Goal: Communication & Community: Answer question/provide support

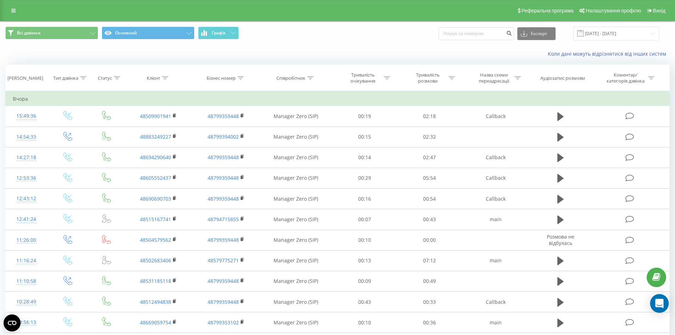
click at [657, 302] on icon "Open Intercom Messenger" at bounding box center [659, 303] width 8 height 9
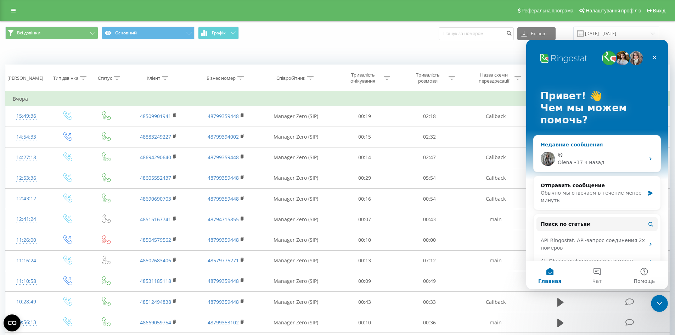
click at [607, 154] on div "😉" at bounding box center [601, 154] width 87 height 7
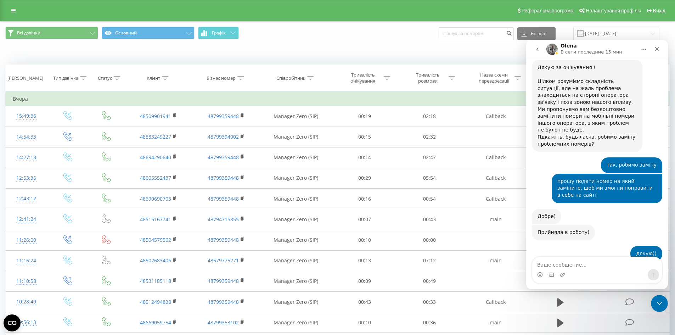
scroll to position [472, 0]
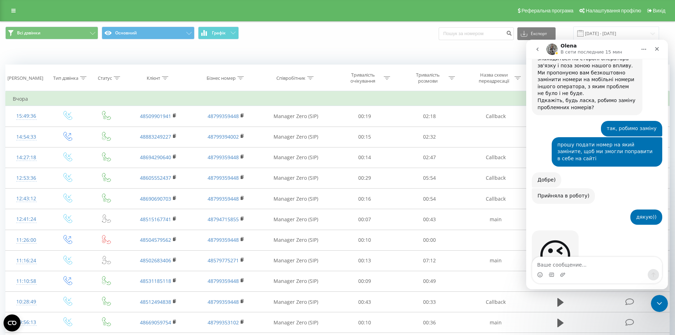
click at [576, 264] on textarea "Ваше сообщение..." at bounding box center [597, 263] width 130 height 12
type textarea "Доброго дня, є інформація по заміні номерів?"
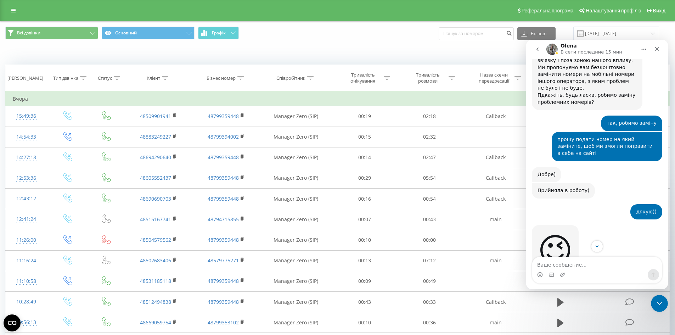
scroll to position [546, 0]
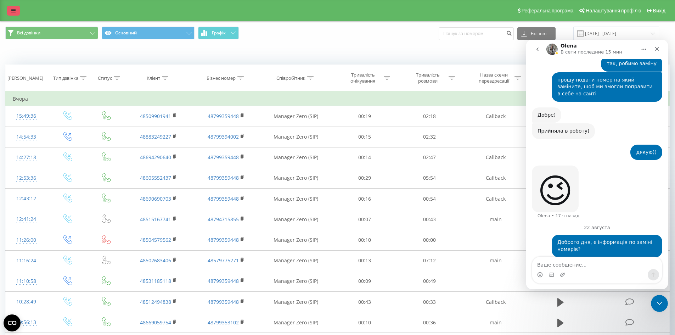
click at [16, 8] on link at bounding box center [13, 11] width 13 height 10
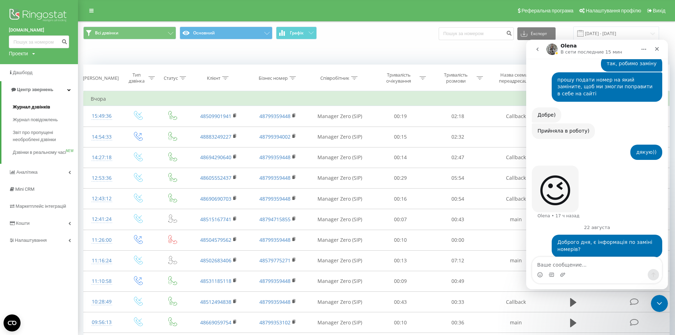
click at [38, 107] on span "Журнал дзвінків" at bounding box center [32, 106] width 38 height 7
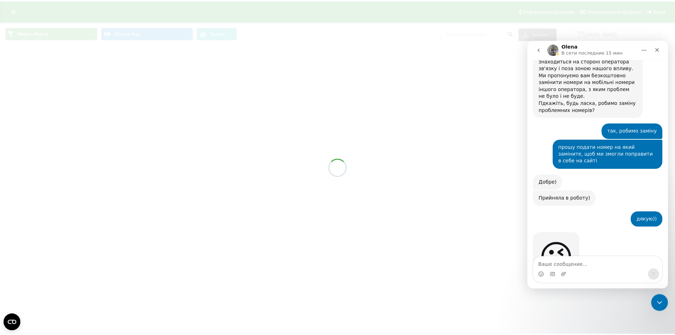
scroll to position [519, 0]
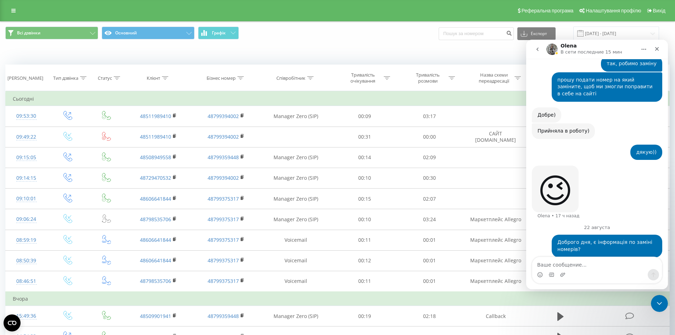
click at [333, 41] on div "Всі дзвінки Основний Графік Експорт .csv .xls .xlsx 22.07.2025 - 22.08.2025" at bounding box center [337, 34] width 674 height 24
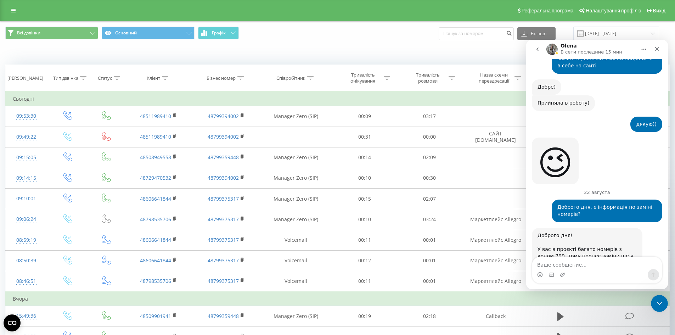
scroll to position [575, 0]
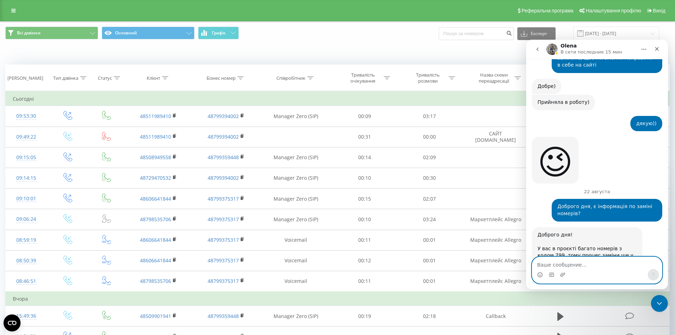
click at [571, 262] on textarea "Ваше сообщение..." at bounding box center [597, 263] width 130 height 12
type textarea "ви міняєте всі номери?"
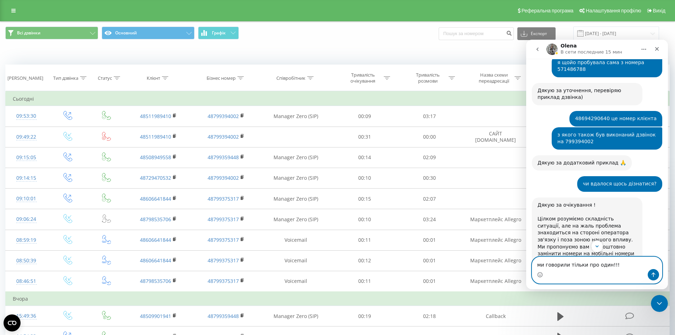
scroll to position [277, 0]
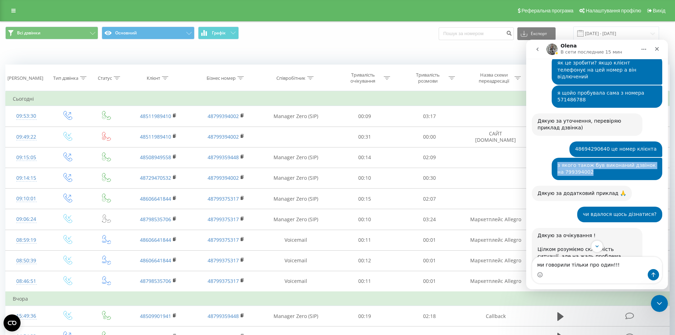
drag, startPoint x: 569, startPoint y: 151, endPoint x: 586, endPoint y: 151, distance: 16.3
click at [586, 158] on div "з якого також був виконаний дзвінок на 799394002 dima • 19 ч назад" at bounding box center [607, 169] width 111 height 22
click at [584, 162] on div "з якого також був виконаний дзвінок на 799394002" at bounding box center [606, 169] width 99 height 14
drag, startPoint x: 561, startPoint y: 152, endPoint x: 554, endPoint y: 151, distance: 6.8
click at [557, 162] on div "з якого також був виконаний дзвінок на 799394002" at bounding box center [606, 169] width 99 height 14
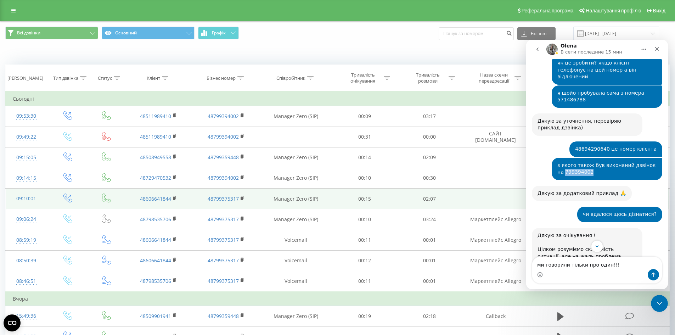
copy div "799394002"
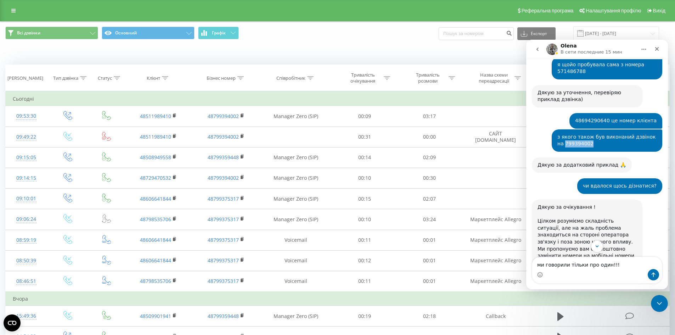
scroll to position [418, 0]
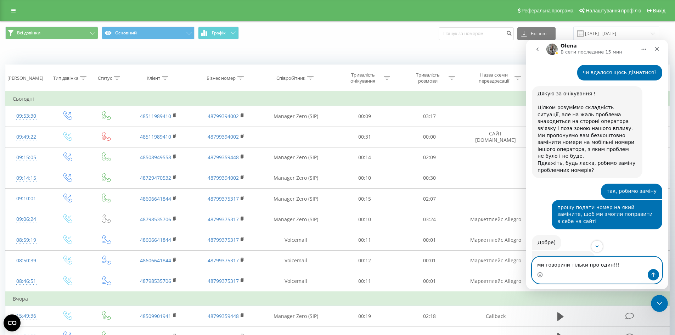
click at [604, 264] on textarea "ми говорили тільки про один!!!" at bounding box center [597, 263] width 130 height 12
paste textarea "799394002"
type textarea "ми говорили тільки про один 799394002!!!"
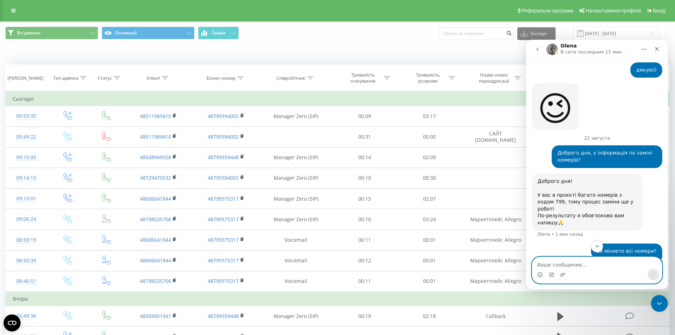
scroll to position [639, 0]
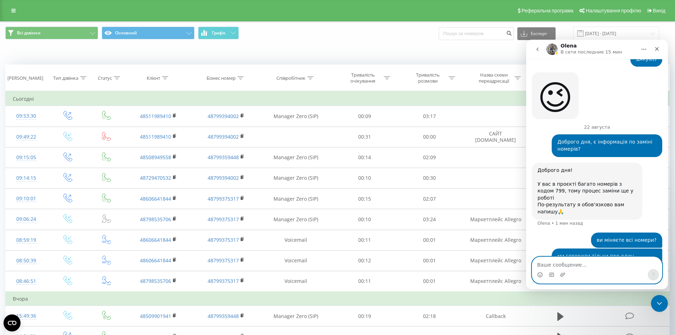
click at [562, 265] on textarea "Ваше сообщение..." at bounding box center [597, 263] width 130 height 12
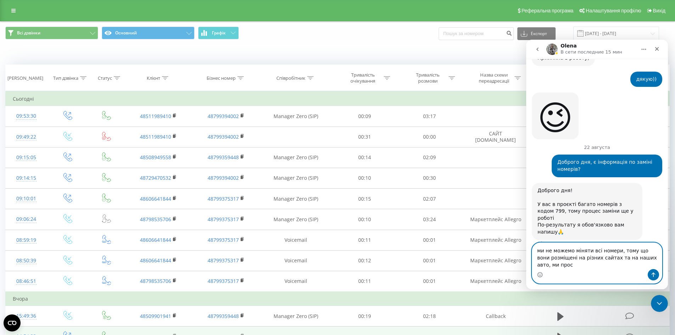
scroll to position [626, 0]
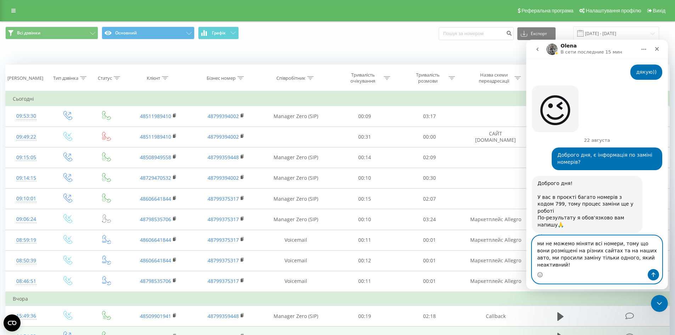
type textarea "ми не можемо міняти всі номери, тому що вони розміщені на різних сайтах та на н…"
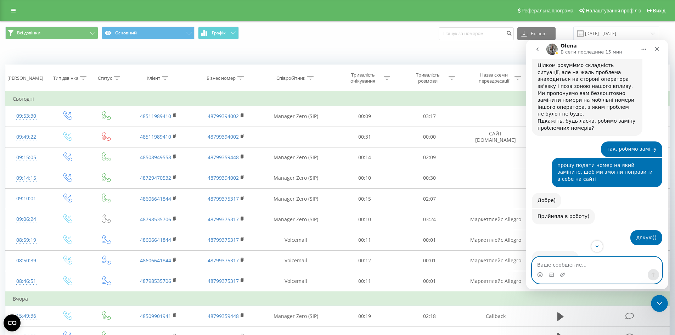
scroll to position [676, 0]
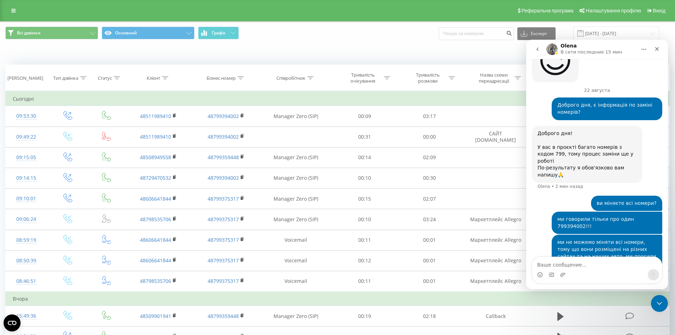
click at [275, 9] on div "Реферальна програма Налаштування профілю Вихід" at bounding box center [337, 10] width 675 height 21
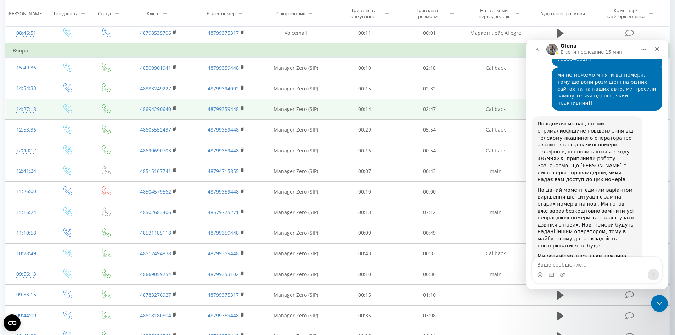
scroll to position [327, 0]
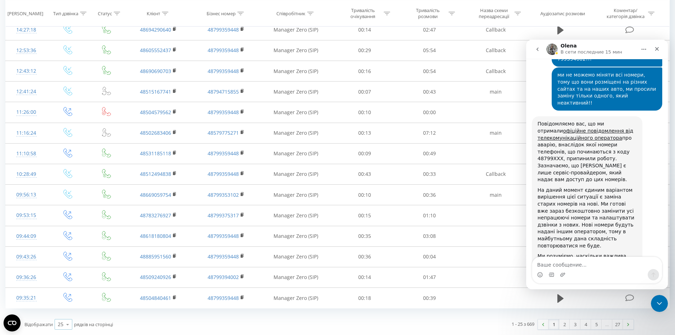
click at [71, 325] on icon at bounding box center [67, 324] width 11 height 14
click at [69, 316] on div "100" at bounding box center [63, 314] width 17 height 10
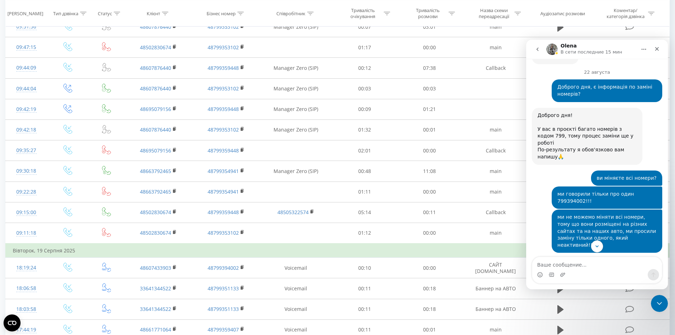
scroll to position [836, 0]
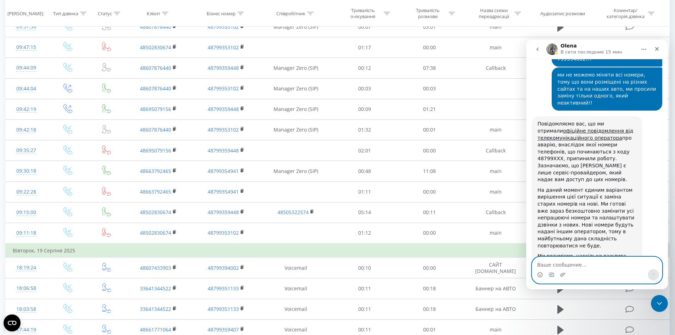
click at [604, 265] on textarea "Ваше сообщение..." at bounding box center [597, 263] width 130 height 12
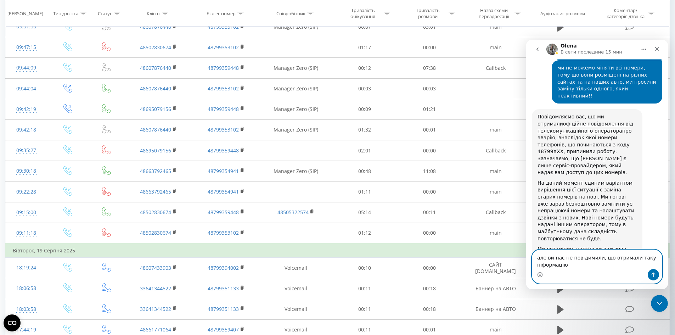
type textarea "але ви нас не повідимили, що отримали таку інформацію"
click at [654, 275] on icon "Отправить сообщение…" at bounding box center [653, 275] width 6 height 6
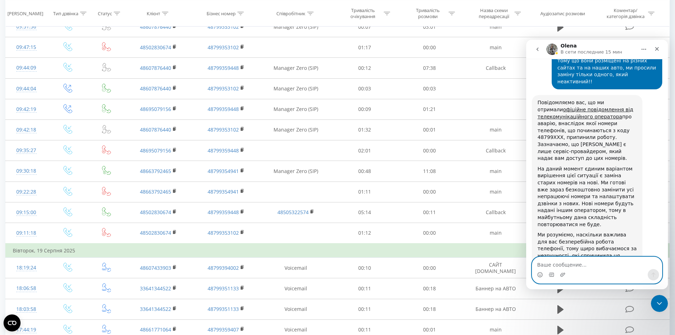
scroll to position [864, 0]
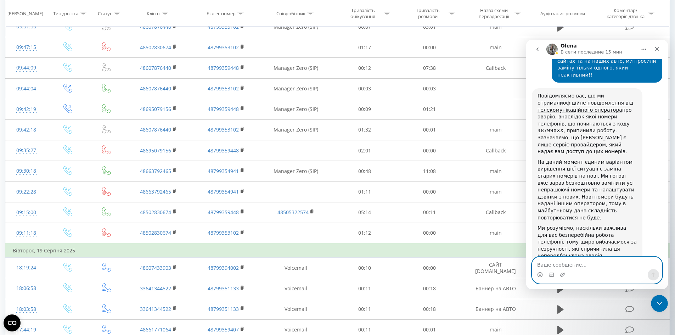
click at [582, 263] on textarea "Ваше сообщение..." at bounding box center [597, 263] width 130 height 12
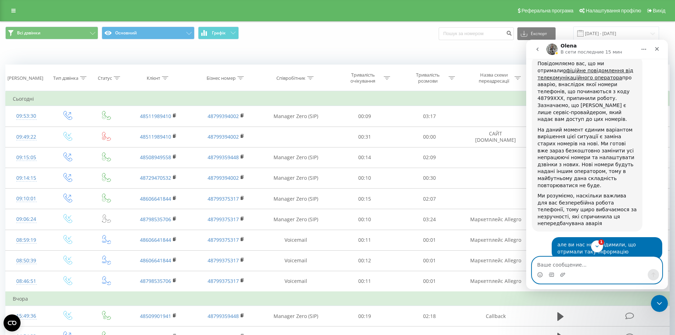
scroll to position [974, 0]
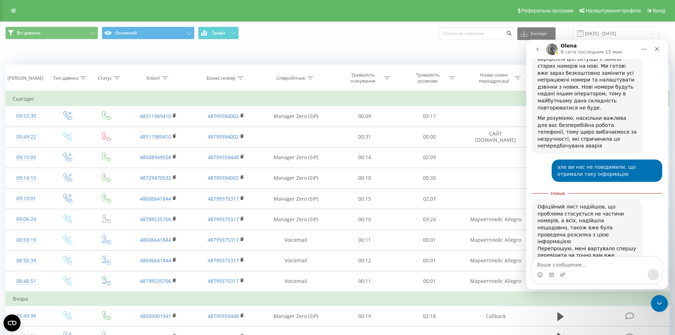
click at [574, 236] on div "Офіційний лист надійшов, що проблема стосується не частини номерів, а всіх, над…" at bounding box center [586, 272] width 99 height 139
click at [569, 260] on textarea "Ваше сообщение..." at bounding box center [597, 263] width 130 height 12
drag, startPoint x: 607, startPoint y: 185, endPoint x: 630, endPoint y: 187, distance: 23.1
click at [630, 203] on div "Офіційний лист надійшов, що проблема стосується не частини номерів, а всіх, над…" at bounding box center [586, 272] width 99 height 139
copy div "799394002"
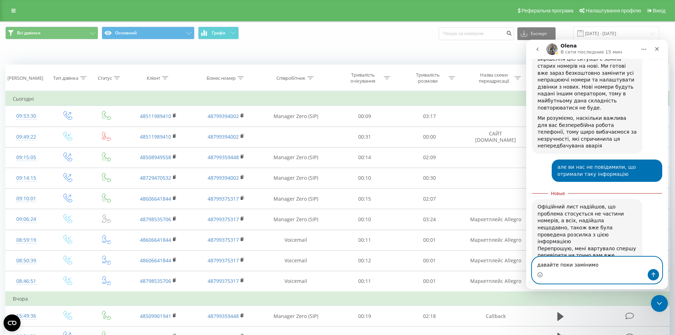
click at [609, 265] on textarea "давайте поки замінимо" at bounding box center [597, 263] width 130 height 12
paste textarea "799394002"
click at [591, 263] on textarea "давайте поки замінимо 799394002" at bounding box center [597, 263] width 130 height 12
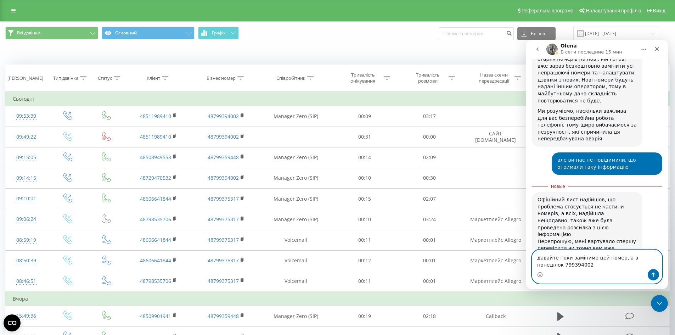
drag, startPoint x: 619, startPoint y: 259, endPoint x: 652, endPoint y: 260, distance: 33.3
click at [652, 260] on textarea "давайте поки замінимо цей номер, а в понеділок 799394002" at bounding box center [597, 259] width 130 height 19
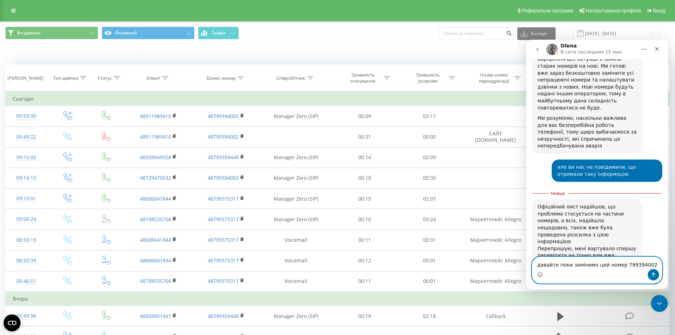
click at [642, 265] on textarea "давайте поки замінимо цей номер 799394002" at bounding box center [597, 263] width 130 height 12
paste textarea "а в понеділок"
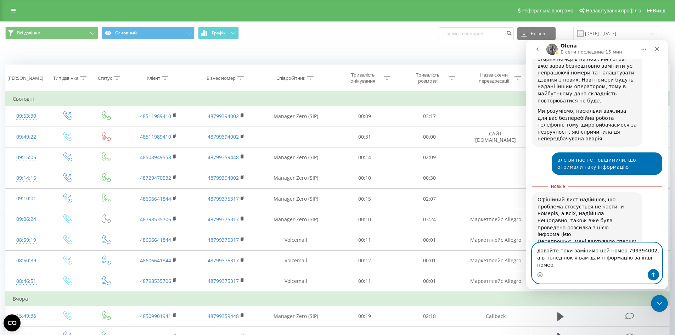
type textarea "давайте поки замінимо цей номер 799394002, а в понеділок я вам дам інформацію з…"
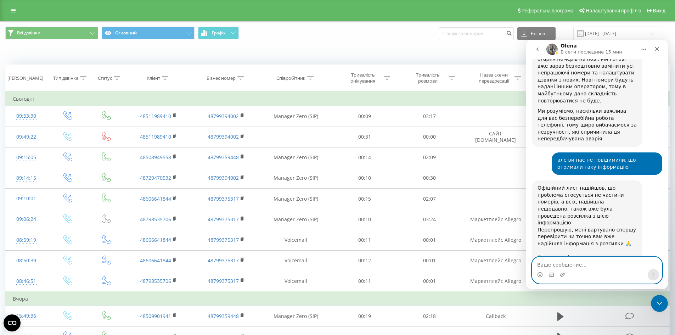
scroll to position [997, 0]
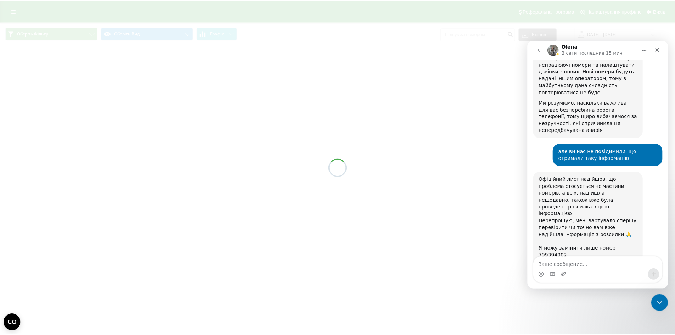
scroll to position [997, 0]
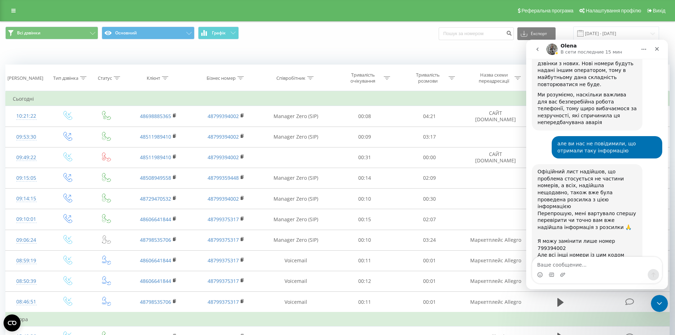
click at [355, 44] on div "Всі дзвінки Основний Графік Експорт .csv .xls .xlsx [DATE] - [DATE]" at bounding box center [337, 34] width 674 height 24
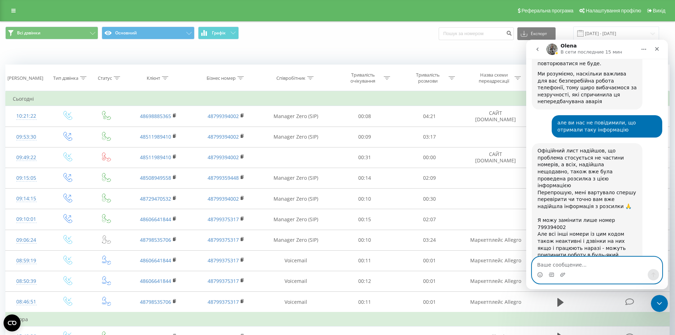
click at [557, 263] on textarea "Ваше сообщение..." at bounding box center [597, 263] width 130 height 12
click at [653, 47] on div "Закрыть" at bounding box center [656, 49] width 13 height 13
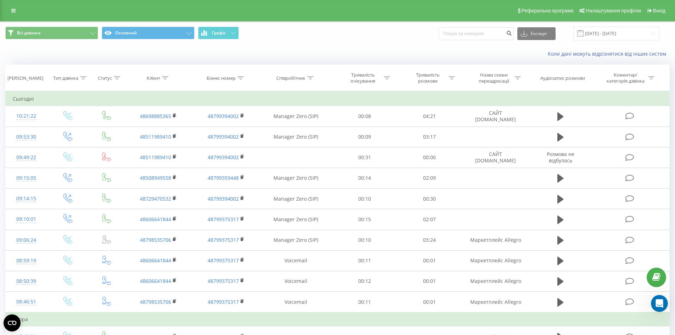
click at [299, 43] on div "Всі дзвінки Основний Графік Експорт .csv .xls .xlsx 22.07.2025 - 22.08.2025" at bounding box center [337, 34] width 674 height 24
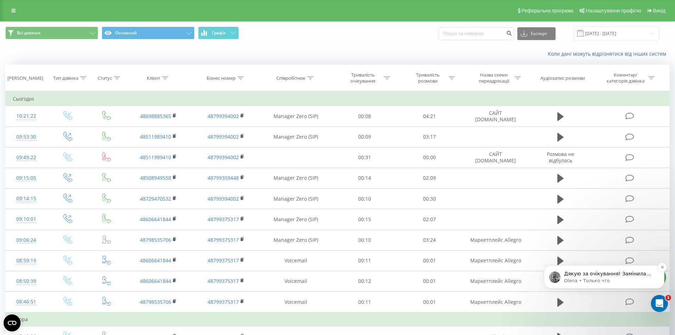
click at [597, 274] on p "Дякую за очікування! Замінила номер 799394002 на номер 48794771451 Відповідну с…" at bounding box center [609, 273] width 91 height 7
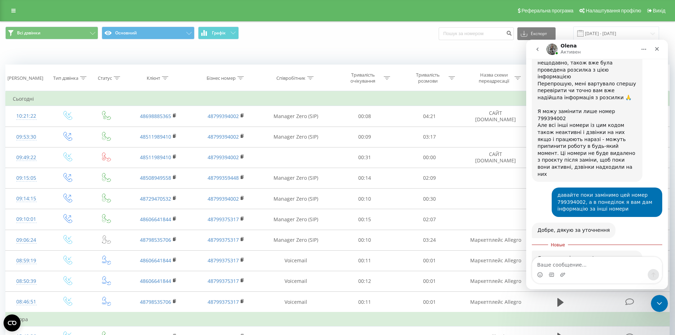
scroll to position [1129, 0]
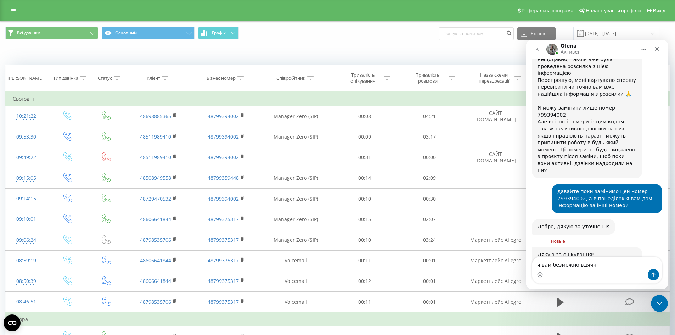
type textarea "я вам безмежно вдячна"
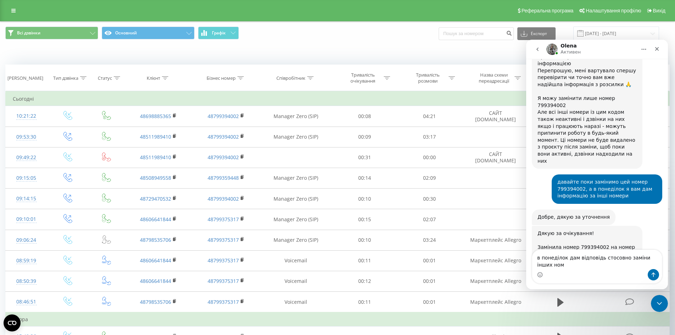
scroll to position [1146, 0]
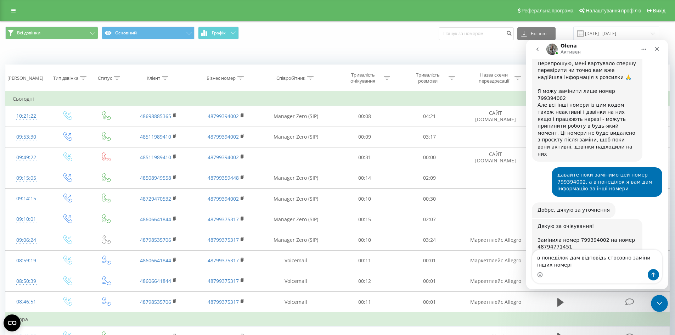
type textarea "в понеділок дам відповідь стосовно заміни інших номерів"
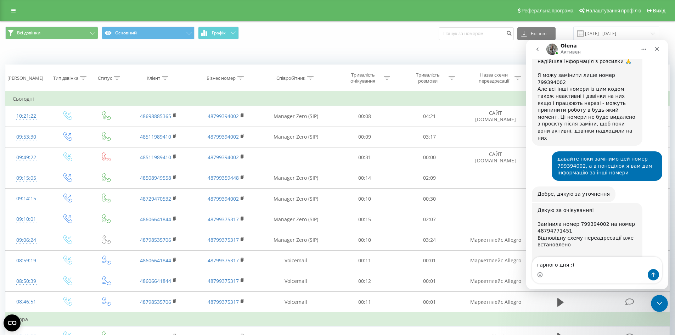
type textarea "гарного дня :))"
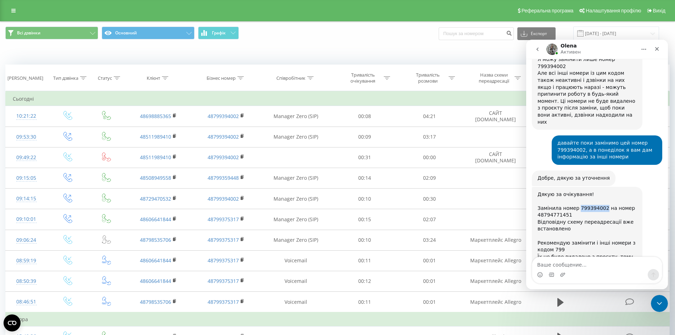
drag, startPoint x: 575, startPoint y: 104, endPoint x: 600, endPoint y: 103, distance: 24.5
click at [600, 191] on div "Дякую за очікування! Замінила номер 799394002 на номер 48794771451 Відповідну с…" at bounding box center [586, 236] width 99 height 90
copy div "799394002"
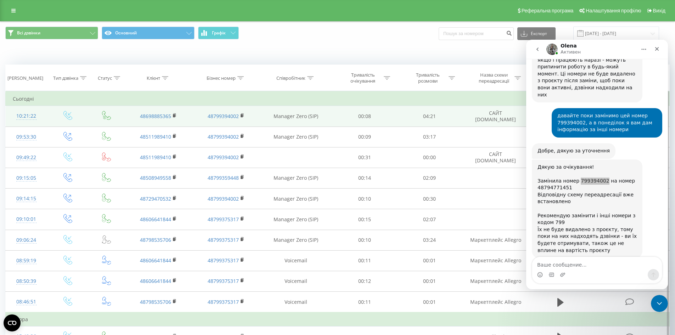
scroll to position [1220, 0]
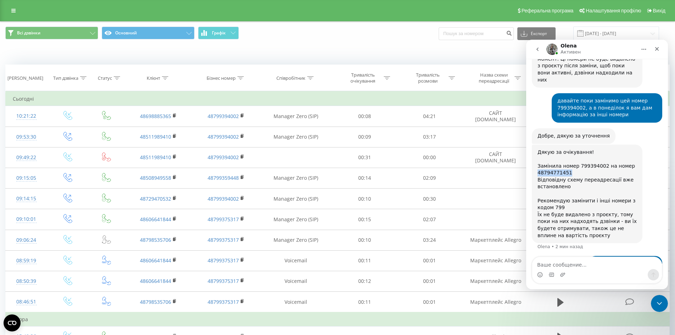
drag, startPoint x: 567, startPoint y: 70, endPoint x: 537, endPoint y: 68, distance: 30.5
click at [537, 145] on div "Дякую за очікування! Замінила номер 799394002 на номер 48794771451 Відповідну с…" at bounding box center [587, 194] width 111 height 99
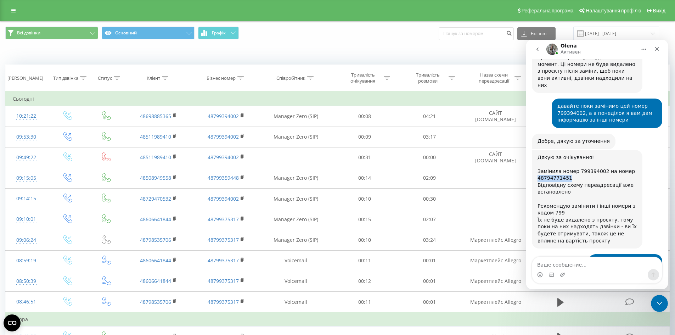
scroll to position [1213, 0]
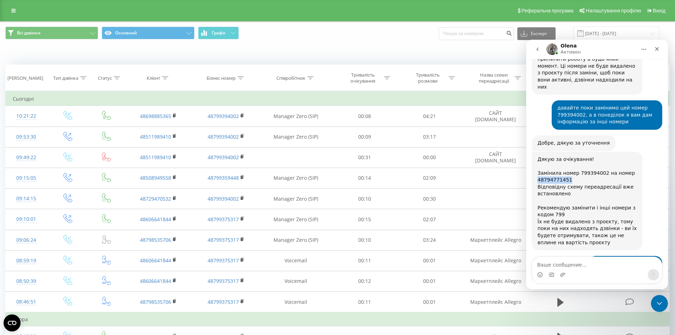
copy div "48794771451"
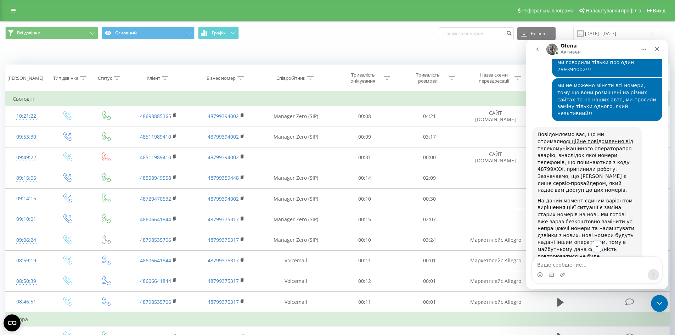
scroll to position [823, 0]
click at [595, 244] on icon "Scroll to bottom" at bounding box center [597, 246] width 6 height 6
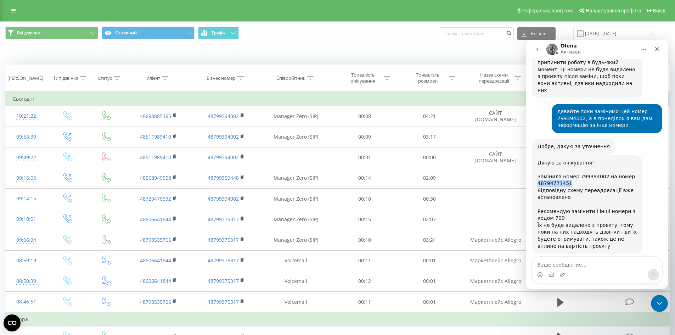
scroll to position [1213, 0]
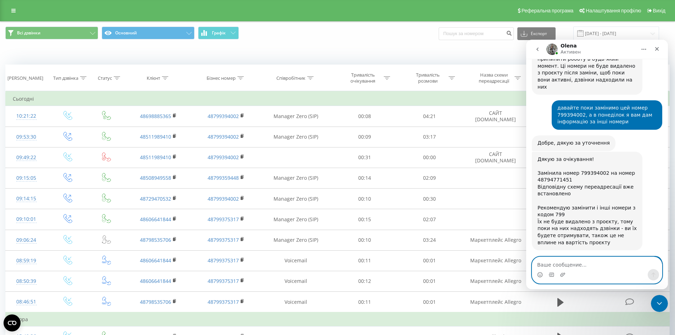
click at [577, 266] on textarea "Ваше сообщение..." at bounding box center [597, 263] width 130 height 12
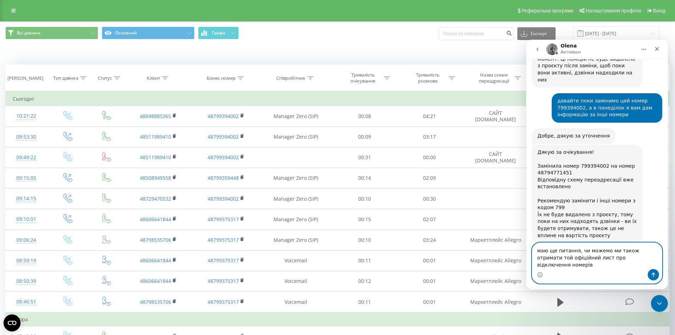
type textarea "маю ще питання, чи можемо ми також отримати той офіційний лист про відключення …"
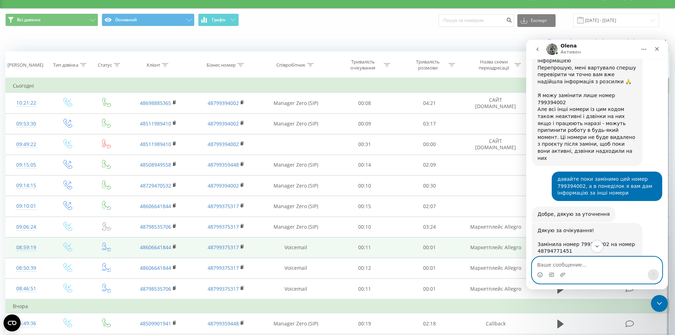
scroll to position [0, 0]
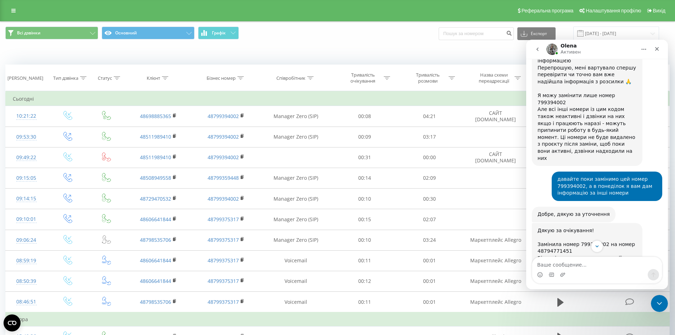
click at [325, 40] on span "Всі дзвінки Основний Графік" at bounding box center [168, 34] width 327 height 14
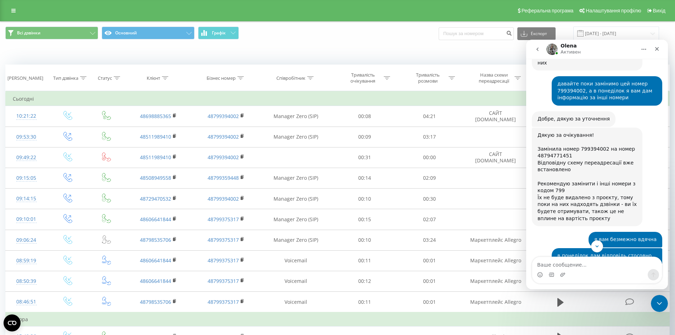
scroll to position [1248, 0]
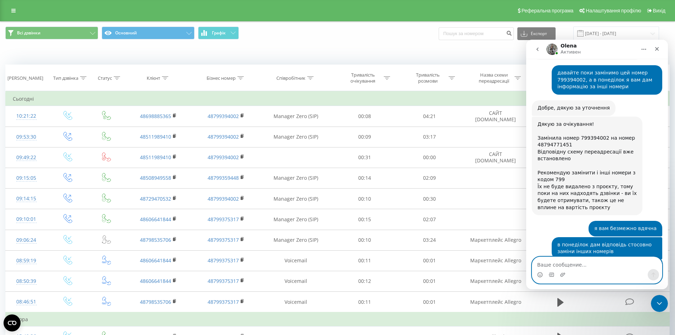
click at [583, 265] on textarea "Ваше сообщение..." at bounding box center [597, 263] width 130 height 12
click at [377, 39] on div "Всі дзвінки Основний Графік Експорт .csv .xls .xlsx 22.07.2025 - 22.08.2025" at bounding box center [337, 34] width 664 height 14
click at [539, 49] on icon "go back" at bounding box center [538, 49] width 6 height 6
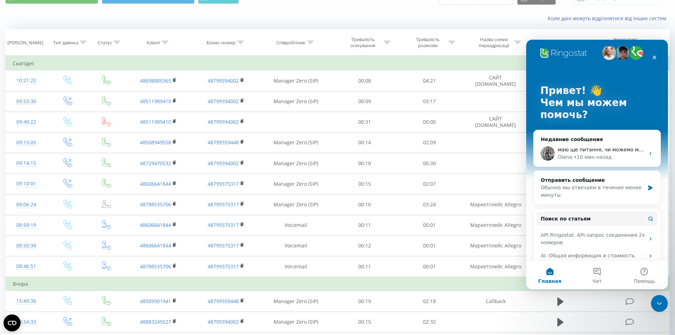
scroll to position [0, 0]
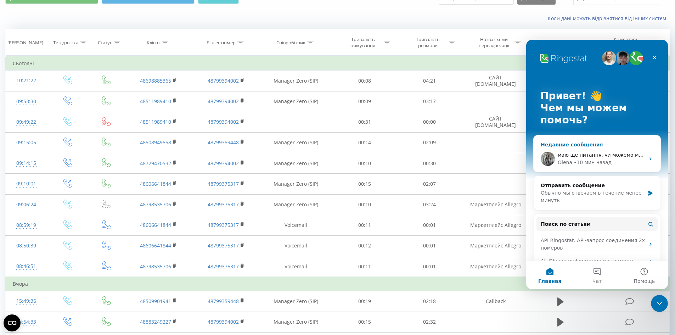
click at [591, 153] on span "маю ще питання, чи можемо ми також отримати той офіційний лист про відключення …" at bounding box center [684, 155] width 252 height 6
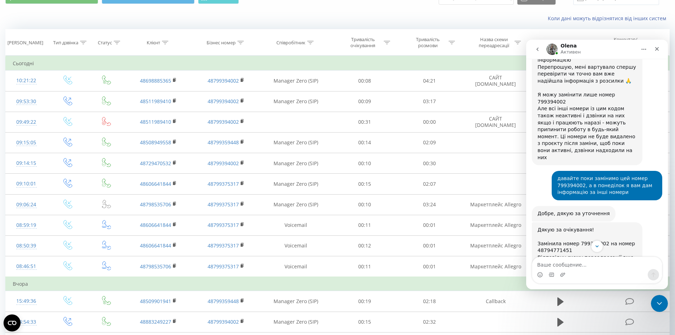
scroll to position [1248, 0]
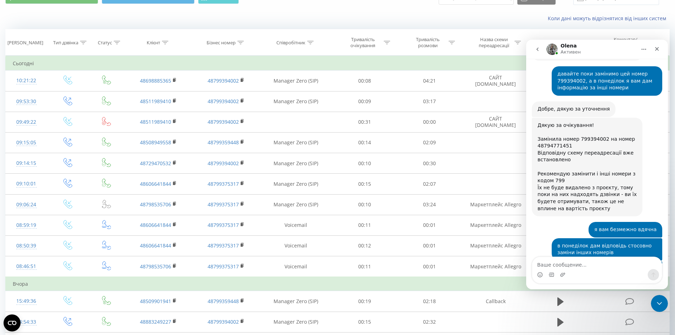
click at [372, 12] on div "Коли дані можуть відрізнятися вiд інших систем" at bounding box center [337, 18] width 674 height 17
click at [654, 51] on icon "Закрыть" at bounding box center [657, 49] width 6 height 6
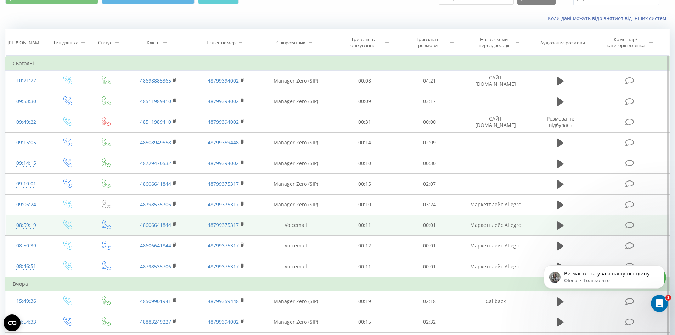
scroll to position [1269, 0]
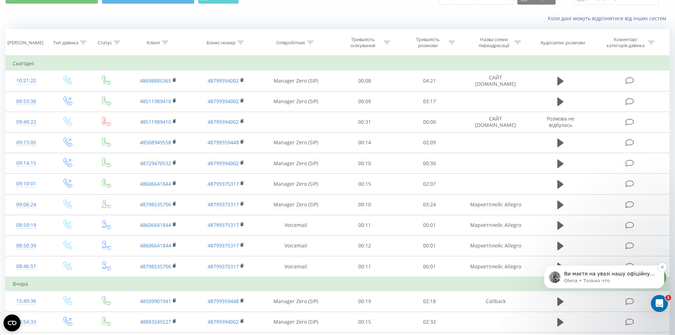
click at [580, 272] on p "Ви маєте на увазі нашу офіційну розсилку ?" at bounding box center [609, 273] width 91 height 7
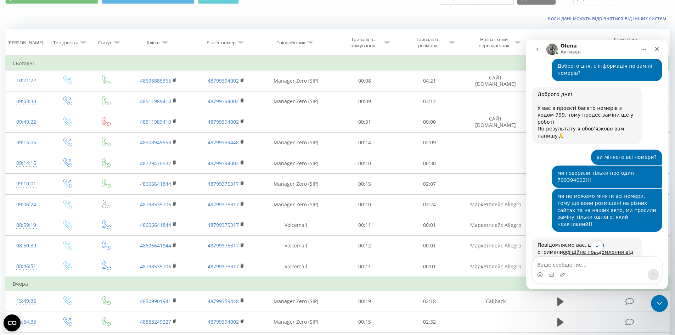
scroll to position [749, 0]
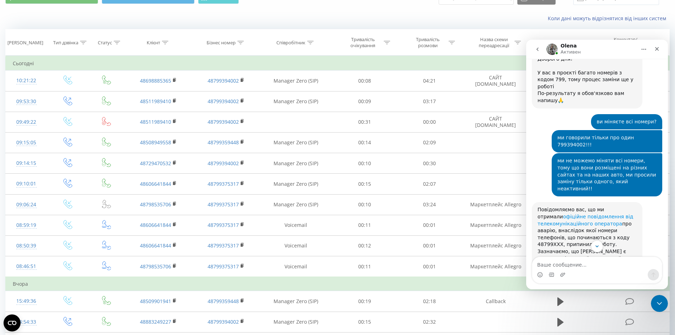
click at [579, 214] on link "офіційне повідомлення від телекомунікаційного оператора" at bounding box center [585, 220] width 96 height 13
click at [601, 245] on button "Scroll to bottom" at bounding box center [596, 245] width 13 height 13
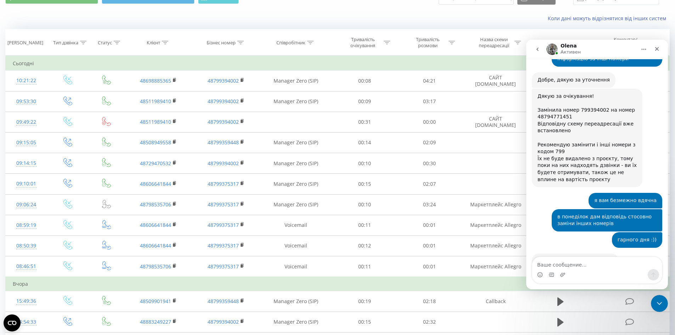
scroll to position [1288, 0]
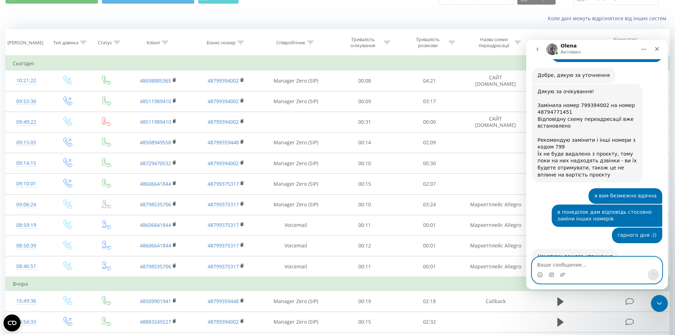
click at [582, 267] on textarea "Ваше сообщение..." at bounding box center [597, 263] width 130 height 12
type textarea "так"
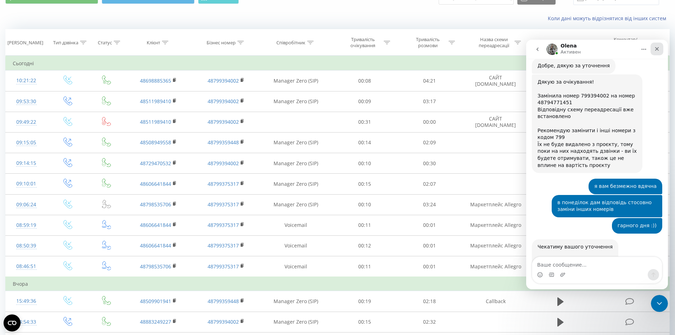
click at [658, 49] on icon "Закрыть" at bounding box center [657, 49] width 4 height 4
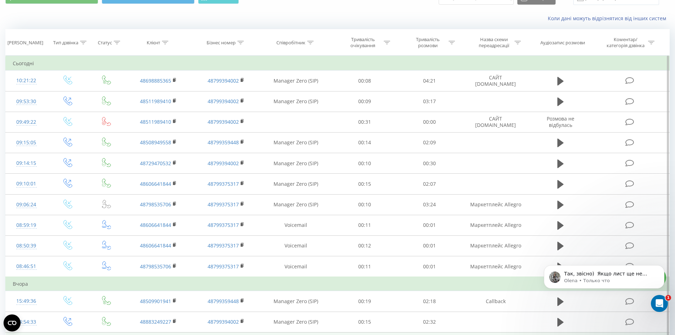
scroll to position [1339, 0]
click at [574, 274] on p "Так, звісно) ​ Якщо лист ще не надійшов, ми обов'язково його відправимо" at bounding box center [609, 273] width 91 height 7
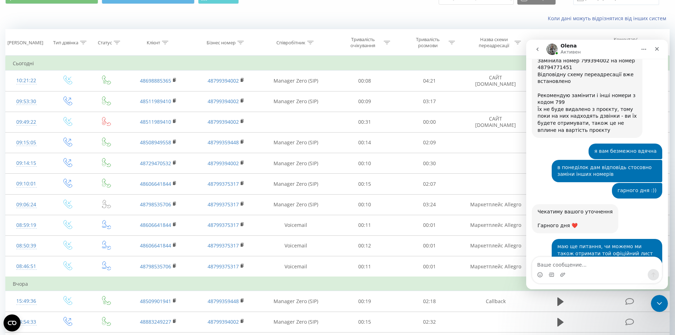
scroll to position [1344, 0]
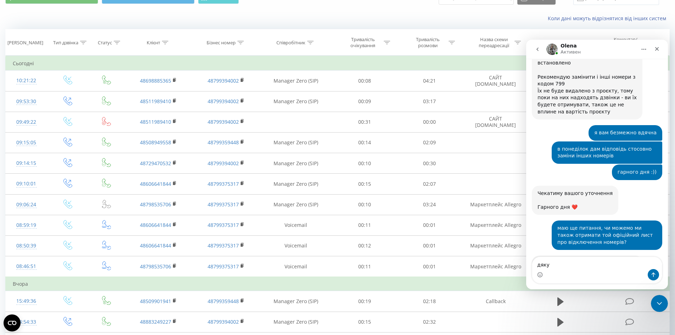
type textarea "дякую"
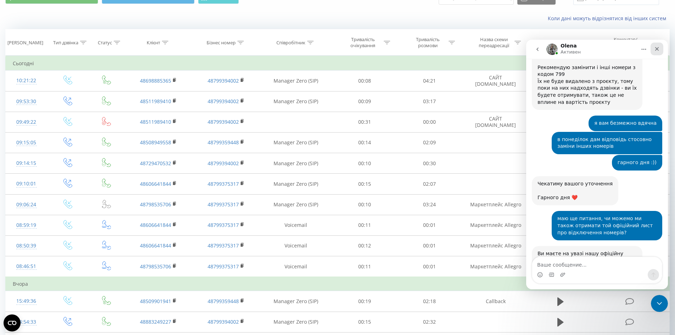
drag, startPoint x: 659, startPoint y: 50, endPoint x: 1183, endPoint y: 89, distance: 525.1
click at [659, 50] on icon "Закрыть" at bounding box center [657, 49] width 6 height 6
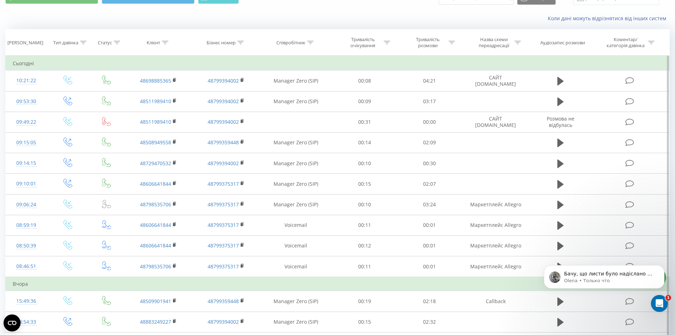
scroll to position [1457, 0]
click at [577, 275] on p "Бачу, що листи було надіслано на вашу почту klikuaa@gmail.com та ще три почти а…" at bounding box center [609, 273] width 91 height 7
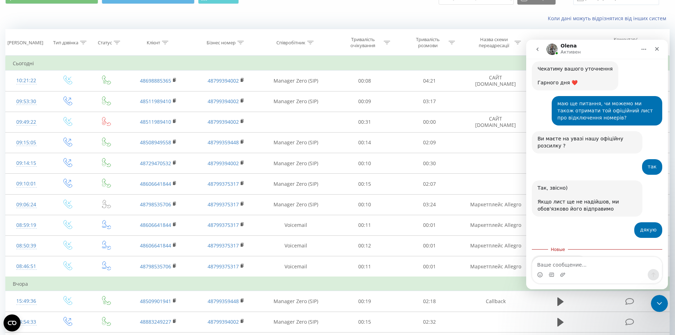
scroll to position [1469, 0]
type textarea "ок, зараз перевірю, дякую за інформацію"
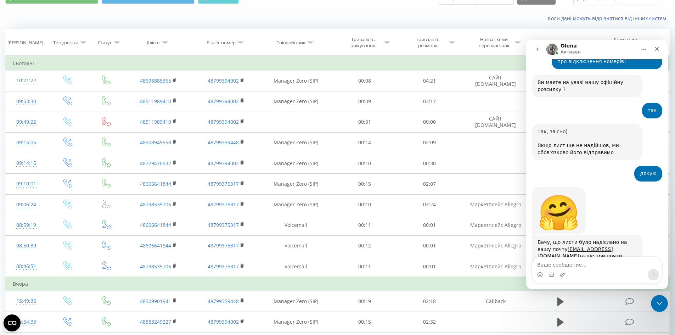
scroll to position [1530, 0]
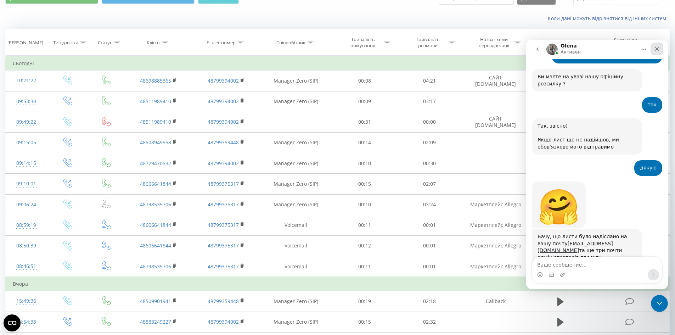
click at [656, 50] on icon "Закрыть" at bounding box center [657, 49] width 4 height 4
